Goal: Information Seeking & Learning: Learn about a topic

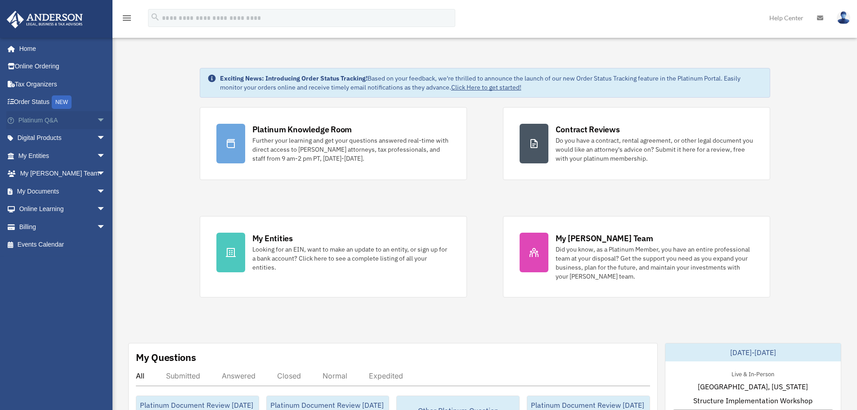
click at [97, 120] on span "arrow_drop_down" at bounding box center [106, 120] width 18 height 18
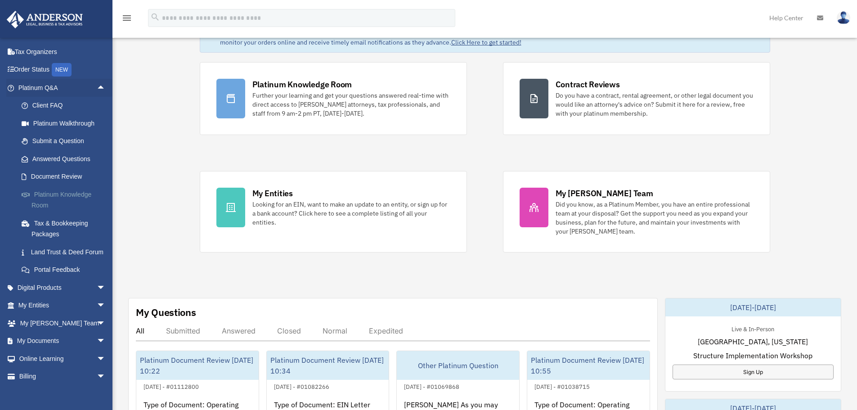
scroll to position [45, 0]
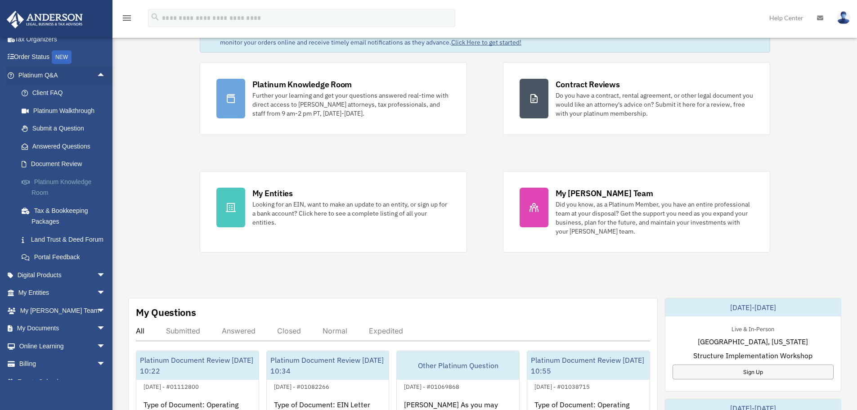
click at [38, 183] on link "Platinum Knowledge Room" at bounding box center [66, 187] width 107 height 29
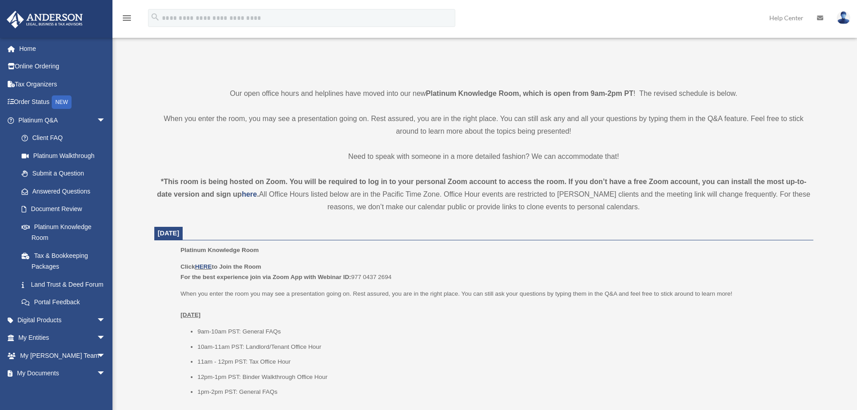
scroll to position [180, 0]
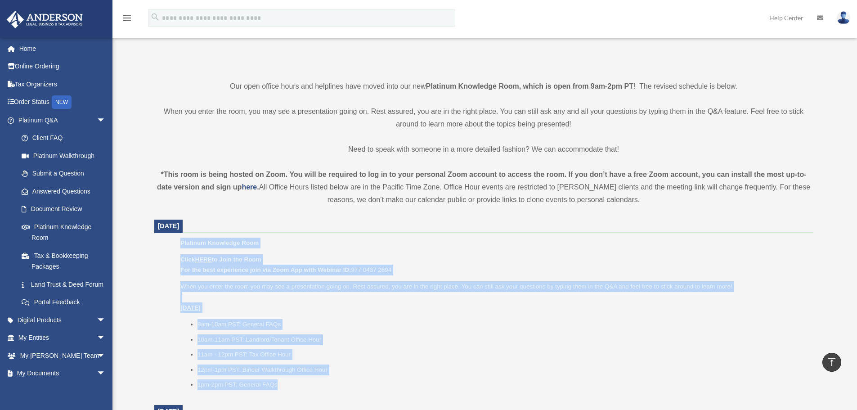
drag, startPoint x: 187, startPoint y: 245, endPoint x: 292, endPoint y: 379, distance: 170.0
click at [292, 379] on ul "Platinum Knowledge Room Click HERE to Join the Room For the best experience joi…" at bounding box center [484, 316] width 646 height 158
click at [292, 380] on li "1pm-2pm PST: General FAQs" at bounding box center [501, 384] width 609 height 11
drag, startPoint x: 301, startPoint y: 388, endPoint x: 167, endPoint y: 232, distance: 206.0
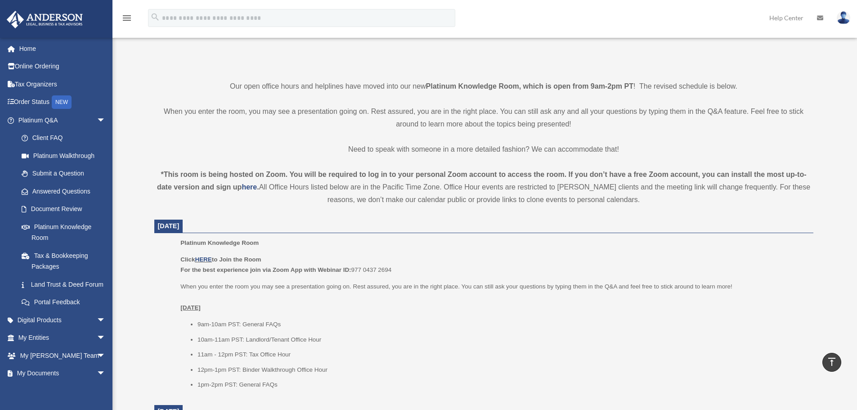
click at [167, 232] on span "September 23, 2025" at bounding box center [168, 225] width 29 height 13
click at [308, 270] on b "For the best experience join via Zoom App with Webinar ID:" at bounding box center [265, 269] width 170 height 7
drag, startPoint x: 308, startPoint y: 270, endPoint x: 289, endPoint y: 271, distance: 18.5
click at [308, 271] on b "For the best experience join via Zoom App with Webinar ID:" at bounding box center [265, 269] width 170 height 7
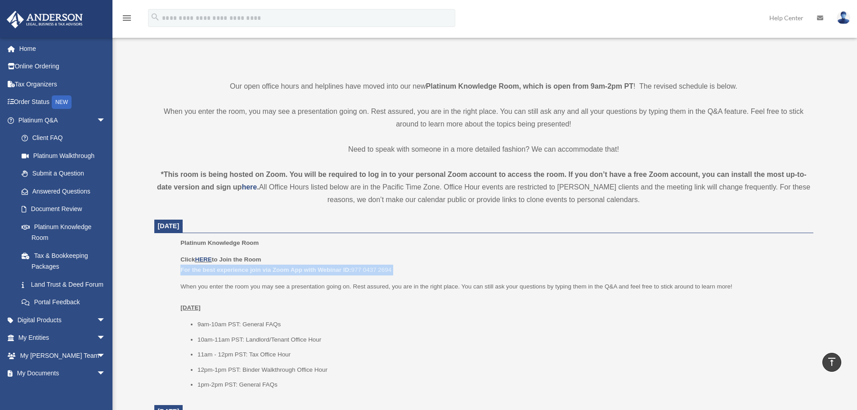
click at [273, 271] on b "For the best experience join via Zoom App with Webinar ID:" at bounding box center [265, 269] width 170 height 7
click at [278, 270] on b "For the best experience join via Zoom App with Webinar ID:" at bounding box center [265, 269] width 170 height 7
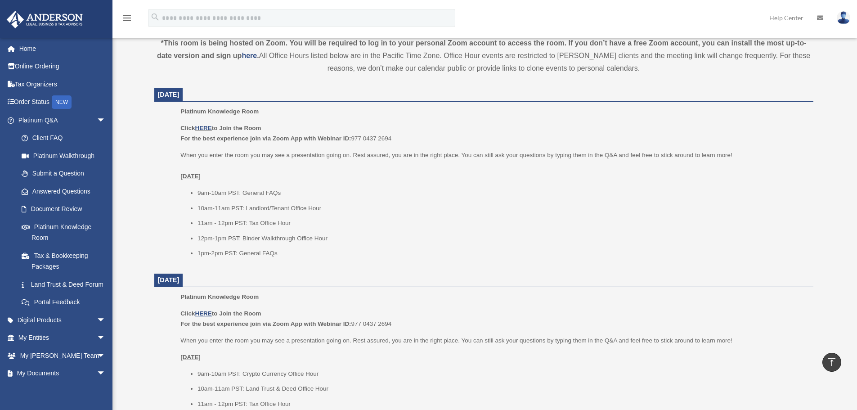
scroll to position [315, 0]
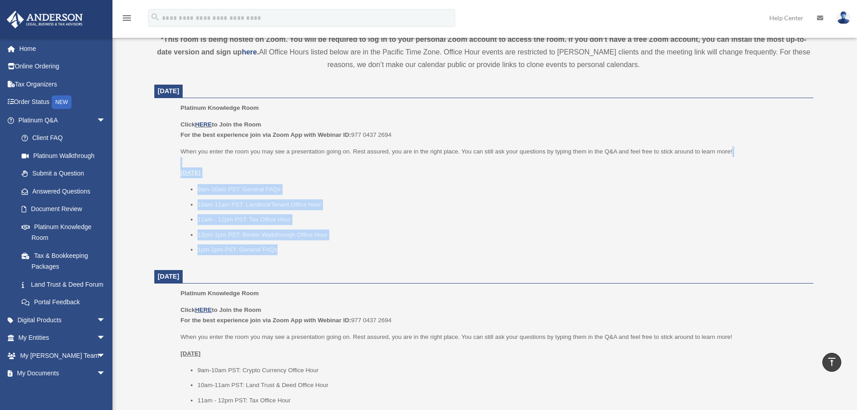
drag, startPoint x: 171, startPoint y: 164, endPoint x: 286, endPoint y: 245, distance: 141.0
click at [286, 245] on ul "Platinum Knowledge Room Click HERE to Join the Room For the best experience joi…" at bounding box center [484, 182] width 646 height 158
click at [286, 245] on li "1pm-2pm PST: General FAQs" at bounding box center [501, 249] width 609 height 11
drag, startPoint x: 302, startPoint y: 249, endPoint x: 175, endPoint y: 171, distance: 148.4
click at [175, 171] on ul "Platinum Knowledge Room Click HERE to Join the Room For the best experience joi…" at bounding box center [484, 182] width 646 height 158
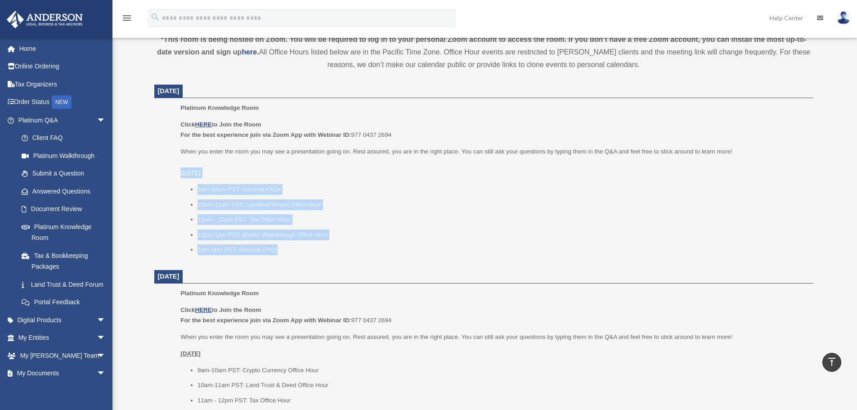
click at [175, 171] on ul "Platinum Knowledge Room Click HERE to Join the Room For the best experience joi…" at bounding box center [484, 182] width 646 height 158
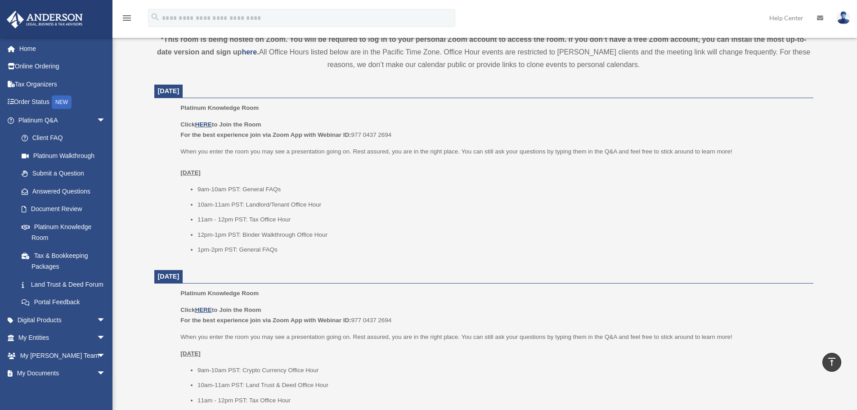
click at [175, 171] on ul "Platinum Knowledge Room Click HERE to Join the Room For the best experience joi…" at bounding box center [484, 182] width 646 height 158
click at [201, 173] on u "Tuesday, September 23" at bounding box center [190, 172] width 20 height 7
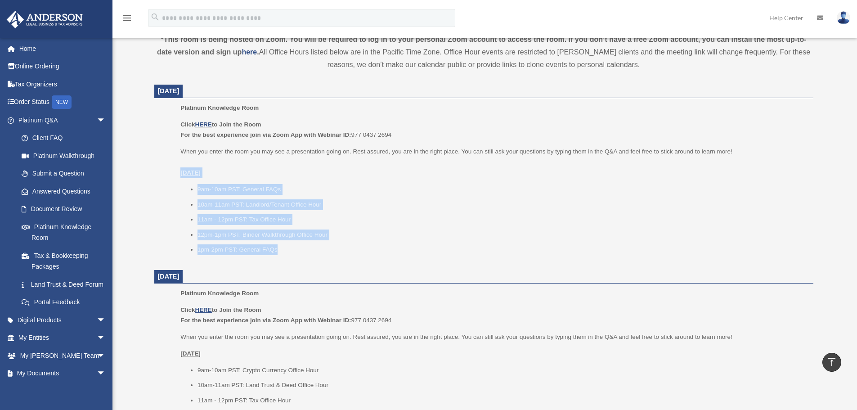
drag, startPoint x: 179, startPoint y: 175, endPoint x: 284, endPoint y: 243, distance: 124.8
click at [282, 242] on ul "Platinum Knowledge Room Click HERE to Join the Room For the best experience joi…" at bounding box center [484, 182] width 646 height 158
click at [284, 243] on ul "9am-10am PST: General FAQs 10am-11am PST: Landlord/Tenant Office Hour 11am - 12…" at bounding box center [493, 219] width 626 height 71
drag, startPoint x: 309, startPoint y: 249, endPoint x: 187, endPoint y: 175, distance: 141.8
click at [188, 176] on div "Click HERE to Join the Room For the best experience join via Zoom App with Webi…" at bounding box center [493, 187] width 626 height 136
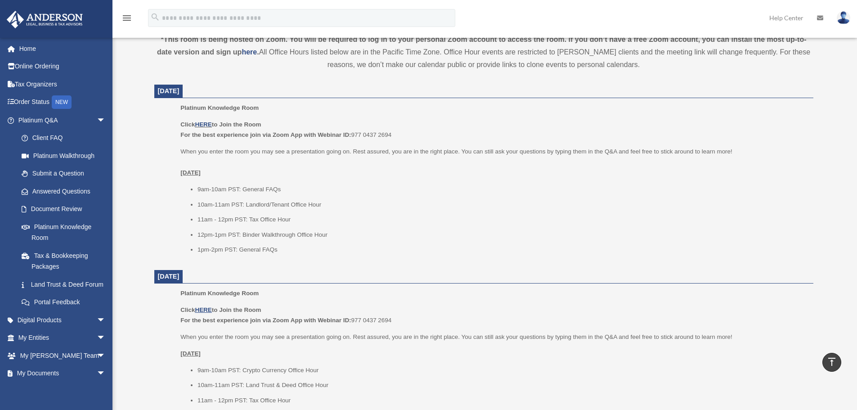
click at [185, 174] on u "Tuesday, September 23" at bounding box center [190, 172] width 20 height 7
click at [195, 173] on u "Tuesday, September 23" at bounding box center [190, 172] width 20 height 7
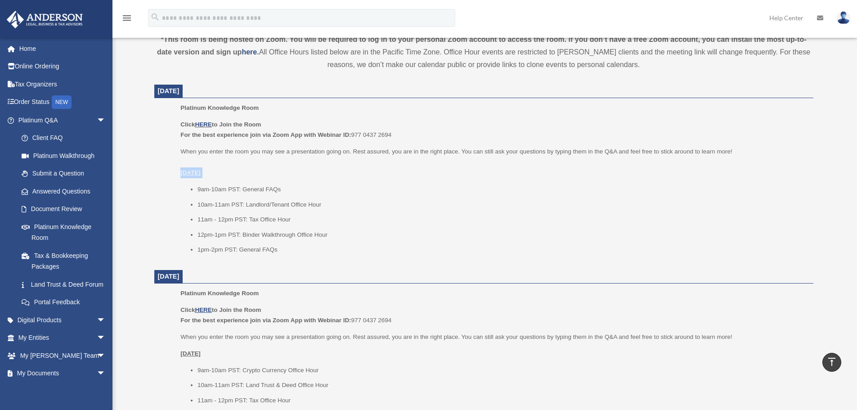
click at [195, 173] on u "Tuesday, September 23" at bounding box center [190, 172] width 20 height 7
click at [201, 174] on u "Tuesday, September 23" at bounding box center [190, 172] width 20 height 7
click at [200, 176] on u "Tuesday, September 23" at bounding box center [190, 172] width 20 height 7
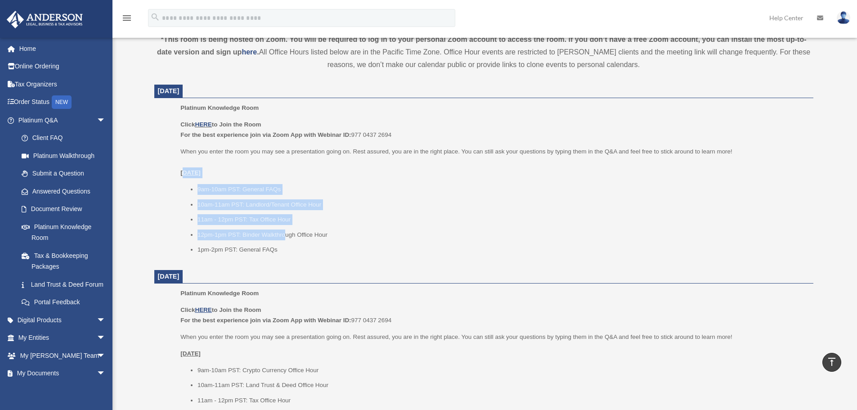
drag, startPoint x: 183, startPoint y: 173, endPoint x: 286, endPoint y: 241, distance: 124.1
click at [285, 239] on div "Click HERE to Join the Room For the best experience join via Zoom App with Webi…" at bounding box center [493, 187] width 626 height 136
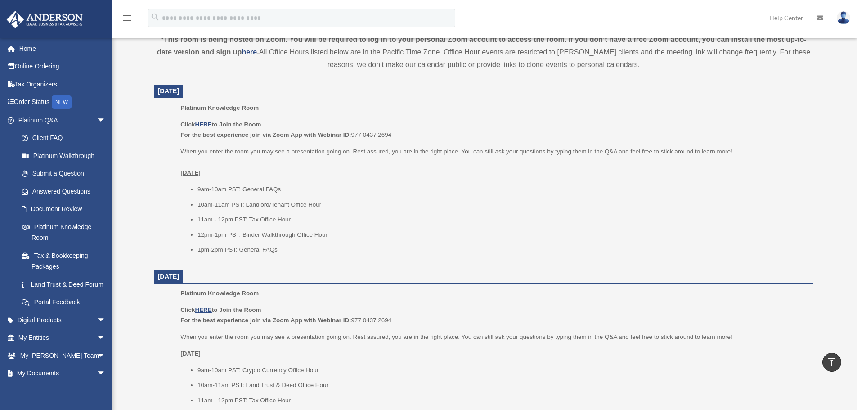
click at [286, 241] on ul "9am-10am PST: General FAQs 10am-11am PST: Landlord/Tenant Office Hour 11am - 12…" at bounding box center [493, 219] width 626 height 71
click at [186, 173] on u "Tuesday, September 23" at bounding box center [190, 172] width 20 height 7
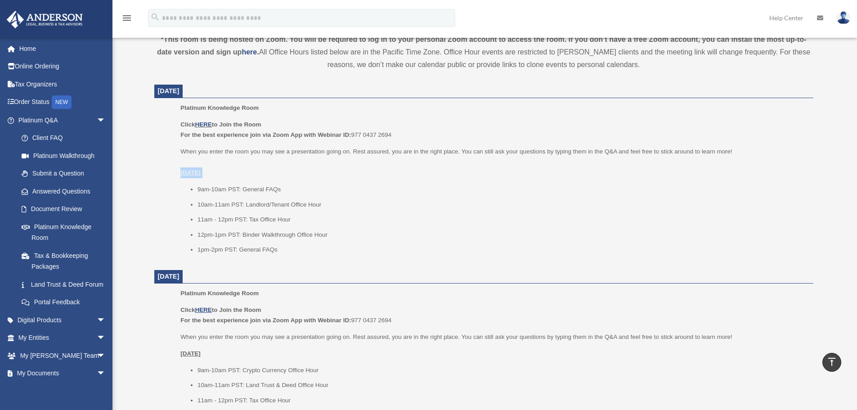
click at [201, 173] on u "Tuesday, September 23" at bounding box center [190, 172] width 20 height 7
click at [97, 119] on span "arrow_drop_down" at bounding box center [106, 120] width 18 height 18
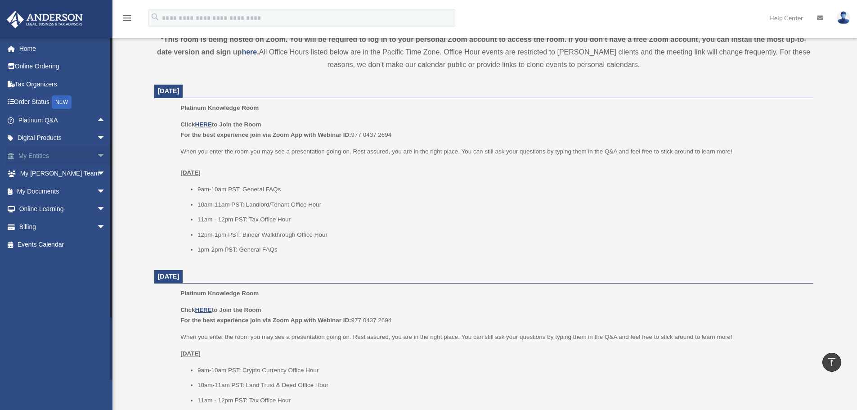
click at [97, 159] on span "arrow_drop_down" at bounding box center [106, 156] width 18 height 18
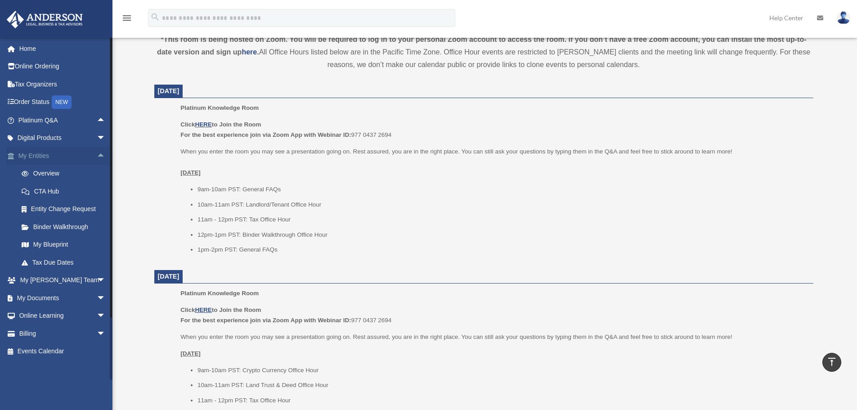
click at [97, 155] on span "arrow_drop_up" at bounding box center [106, 156] width 18 height 18
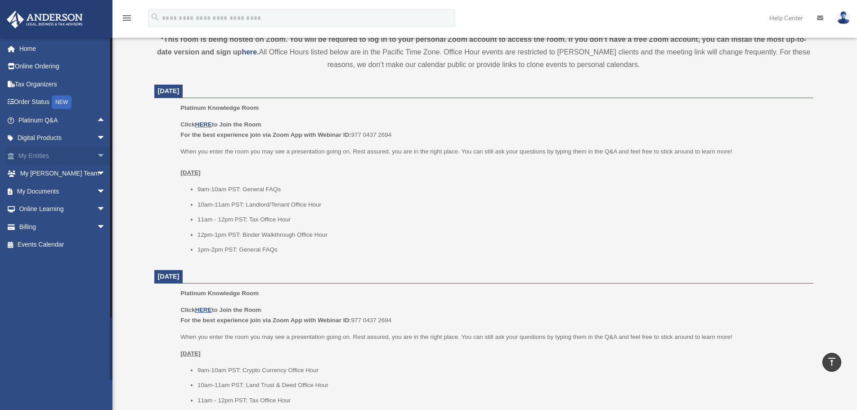
click at [97, 156] on span "arrow_drop_down" at bounding box center [106, 156] width 18 height 18
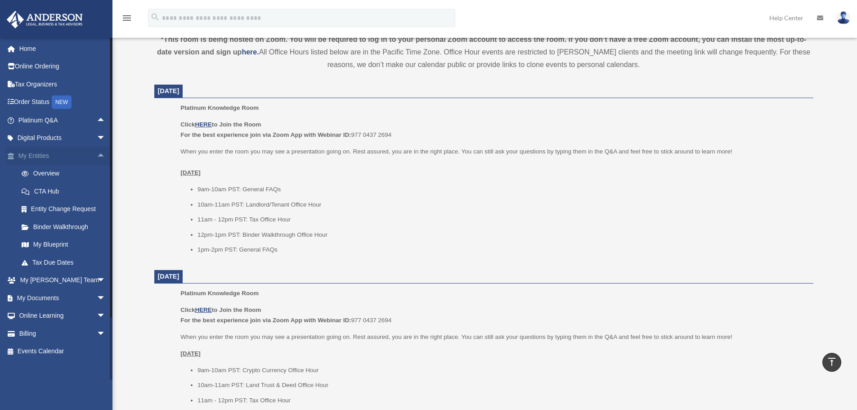
click at [97, 154] on span "arrow_drop_up" at bounding box center [106, 156] width 18 height 18
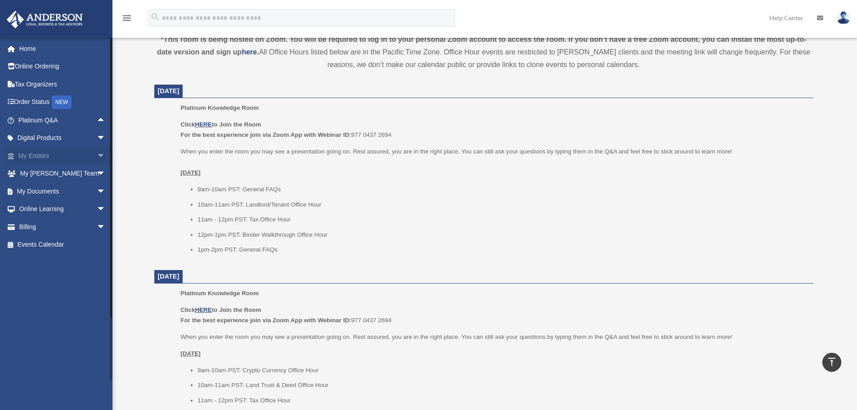
click at [97, 155] on span "arrow_drop_down" at bounding box center [106, 156] width 18 height 18
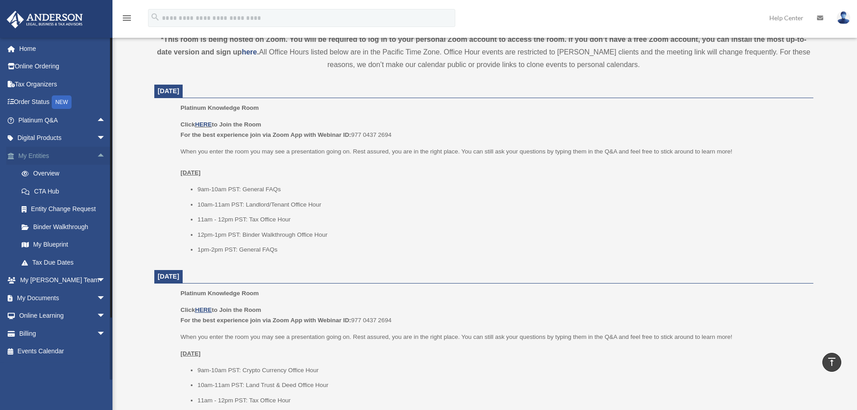
click at [97, 154] on span "arrow_drop_up" at bounding box center [106, 156] width 18 height 18
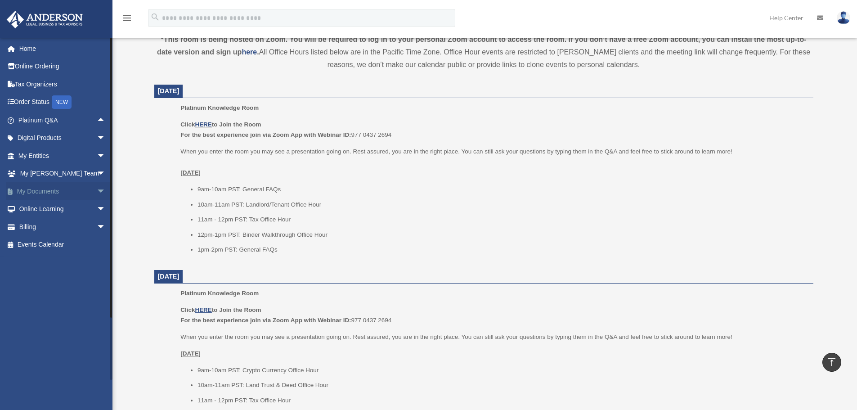
click at [97, 192] on span "arrow_drop_down" at bounding box center [106, 191] width 18 height 18
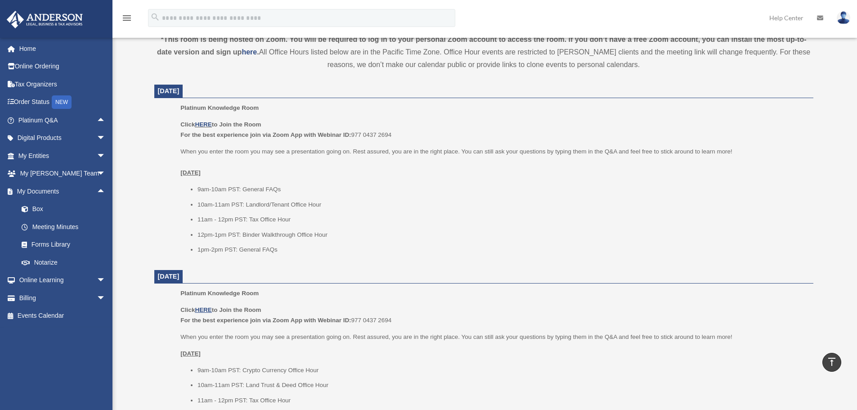
click at [213, 168] on p "When you enter the room you may see a presentation going on. Rest assured, you …" at bounding box center [493, 162] width 626 height 32
click at [177, 175] on ul "Platinum Knowledge Room Click HERE to Join the Room For the best experience joi…" at bounding box center [484, 182] width 646 height 158
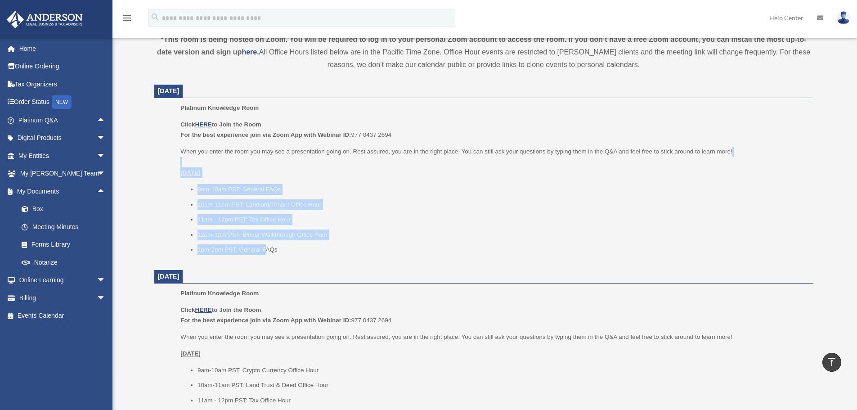
drag, startPoint x: 202, startPoint y: 178, endPoint x: 268, endPoint y: 249, distance: 96.4
click at [268, 249] on ul "Platinum Knowledge Room Click HERE to Join the Room For the best experience joi…" at bounding box center [484, 182] width 646 height 158
click at [268, 249] on li "1pm-2pm PST: General FAQs" at bounding box center [501, 249] width 609 height 11
drag, startPoint x: 303, startPoint y: 251, endPoint x: 201, endPoint y: 190, distance: 119.0
click at [203, 192] on ul "9am-10am PST: General FAQs 10am-11am PST: Landlord/Tenant Office Hour 11am - 12…" at bounding box center [493, 219] width 626 height 71
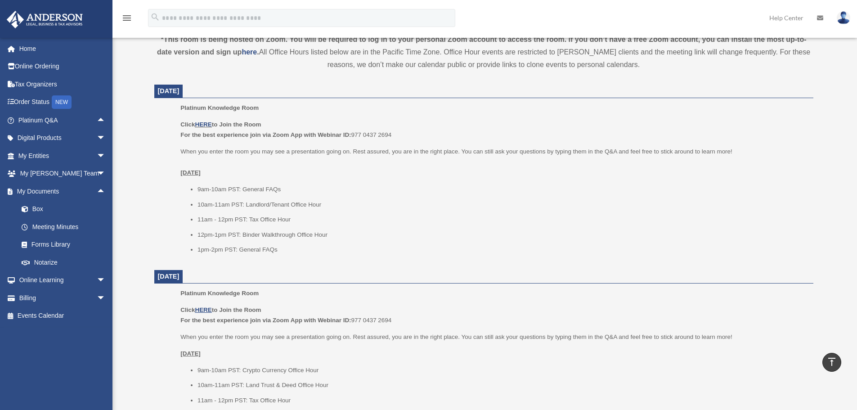
click at [190, 180] on div "Click HERE to Join the Room For the best experience join via Zoom App with Webi…" at bounding box center [493, 187] width 626 height 136
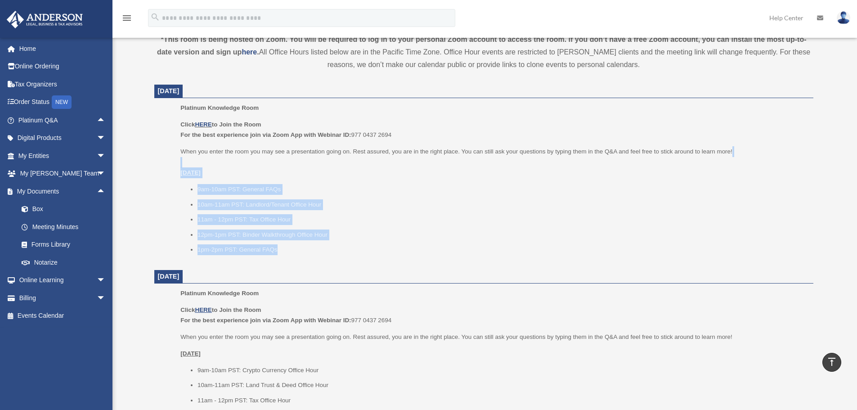
drag, startPoint x: 182, startPoint y: 167, endPoint x: 297, endPoint y: 241, distance: 136.7
click at [297, 241] on div "Click HERE to Join the Room For the best experience join via Zoom App with Webi…" at bounding box center [493, 187] width 626 height 136
click at [297, 241] on ul "9am-10am PST: General FAQs 10am-11am PST: Landlord/Tenant Office Hour 11am - 12…" at bounding box center [493, 219] width 626 height 71
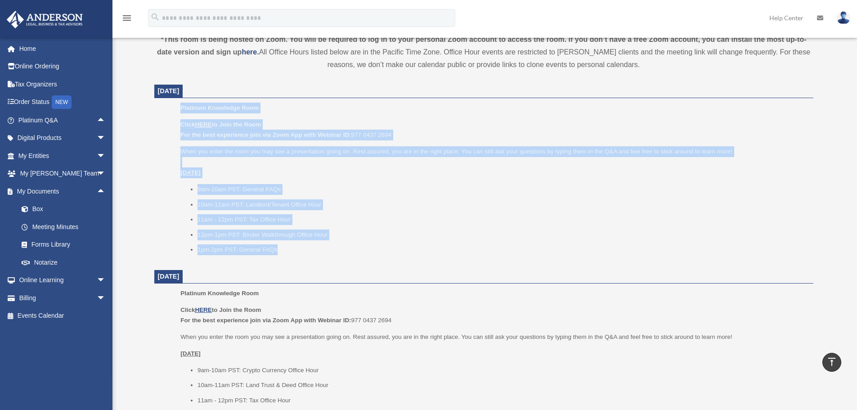
drag, startPoint x: 297, startPoint y: 243, endPoint x: 180, endPoint y: 112, distance: 176.1
click at [180, 112] on ul "Platinum Knowledge Room Click HERE to Join the Room For the best experience joi…" at bounding box center [484, 182] width 646 height 158
click at [179, 110] on ul "Platinum Knowledge Room Click HERE to Join the Room For the best experience joi…" at bounding box center [484, 182] width 646 height 158
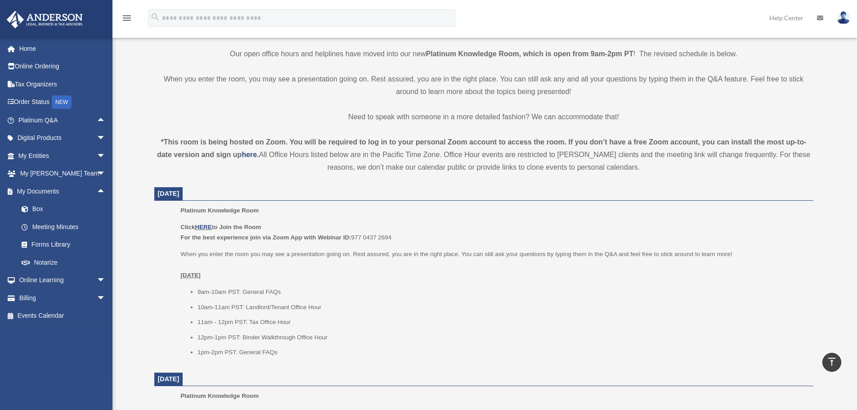
scroll to position [135, 0]
